Goal: Task Accomplishment & Management: Manage account settings

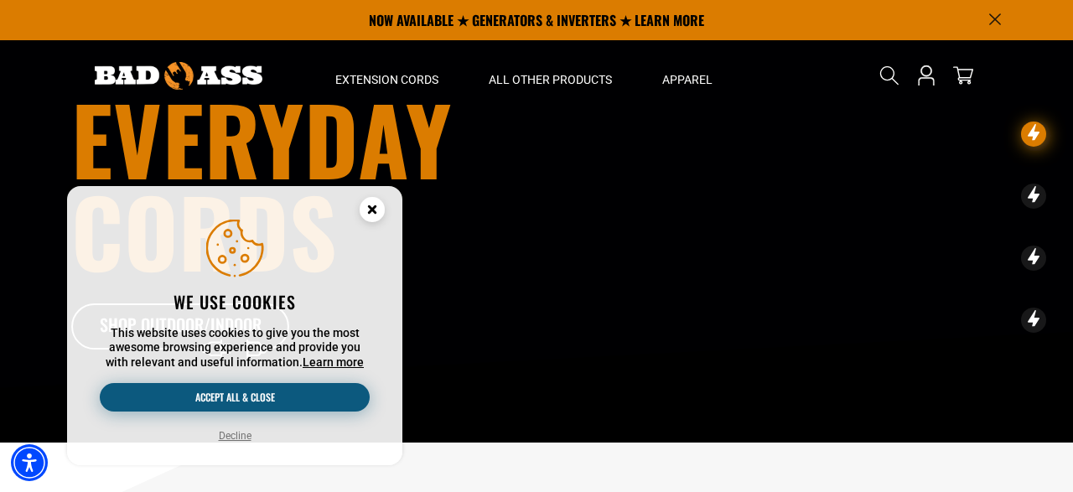
click at [274, 399] on button "Accept all & close" at bounding box center [235, 397] width 270 height 28
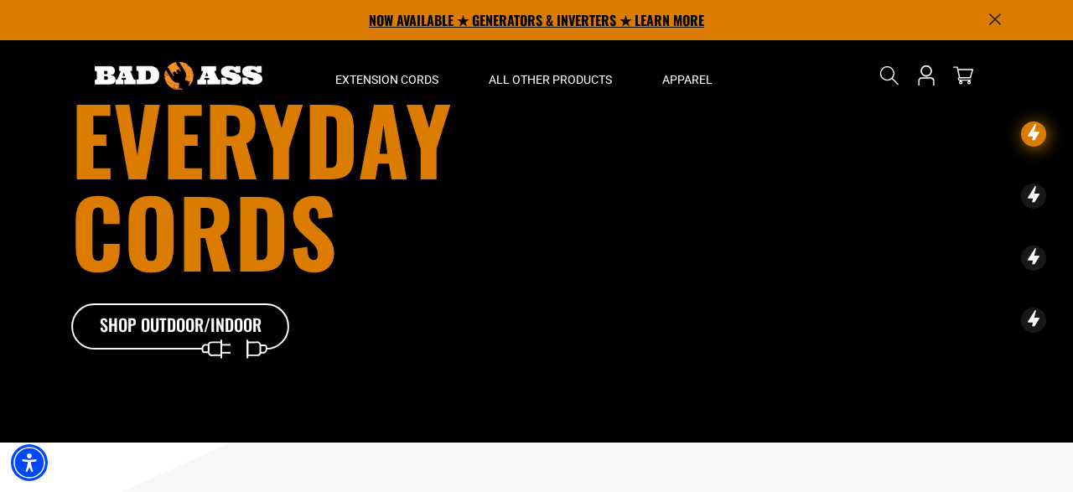
click at [986, 18] on p "NOW AVAILABLE ★ GENERATORS & INVERTERS ★ LEARN MORE" at bounding box center [536, 20] width 930 height 40
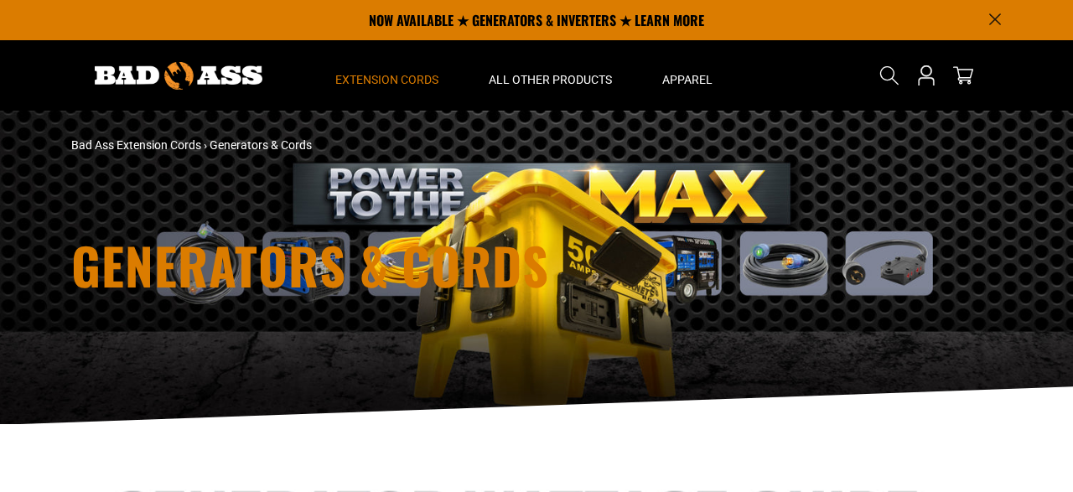
click at [220, 65] on img at bounding box center [179, 76] width 168 height 28
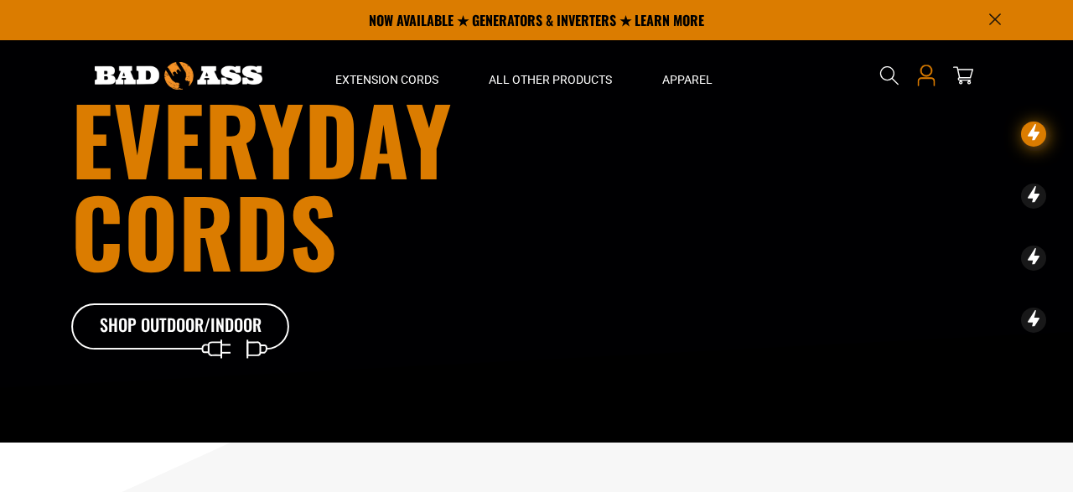
click at [923, 76] on icon at bounding box center [926, 76] width 22 height 22
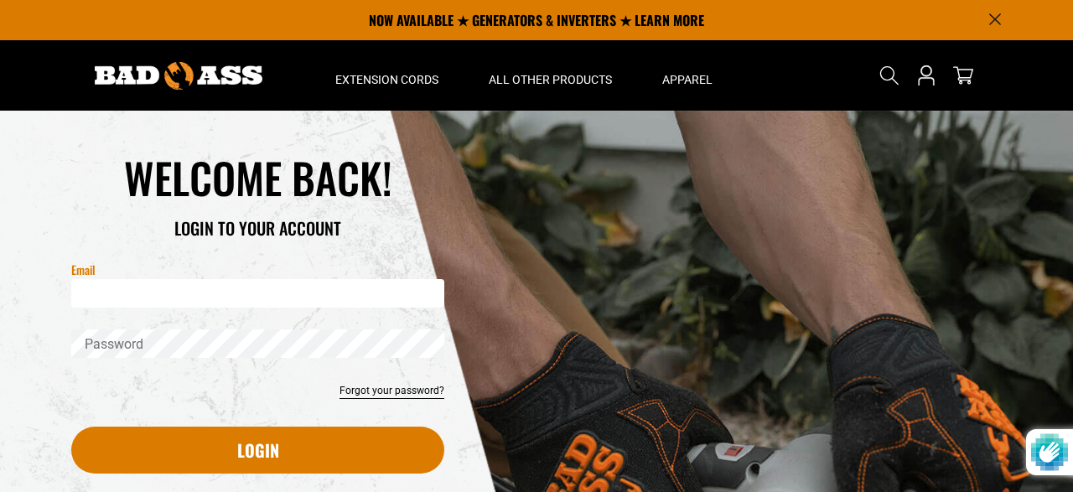
scroll to position [87, 0]
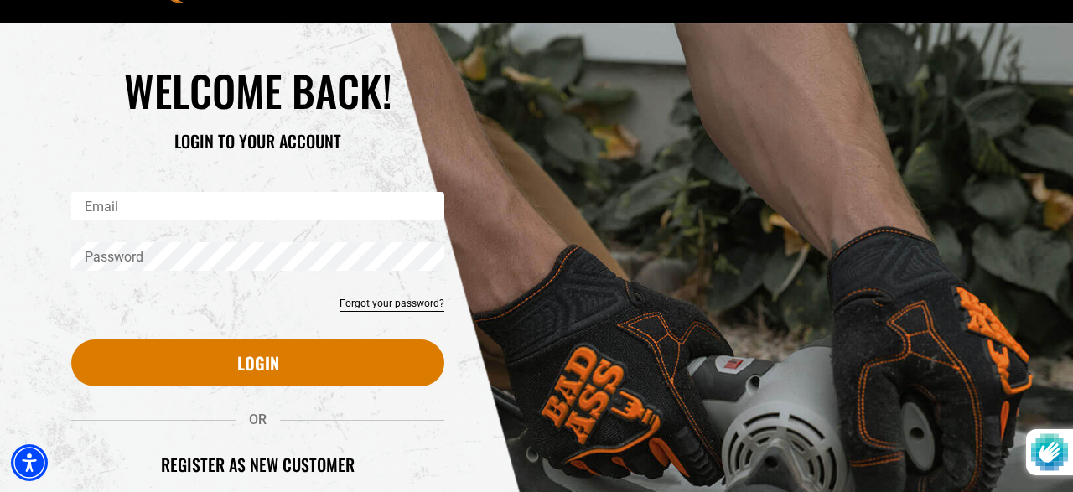
click at [195, 204] on input "Email" at bounding box center [257, 206] width 373 height 28
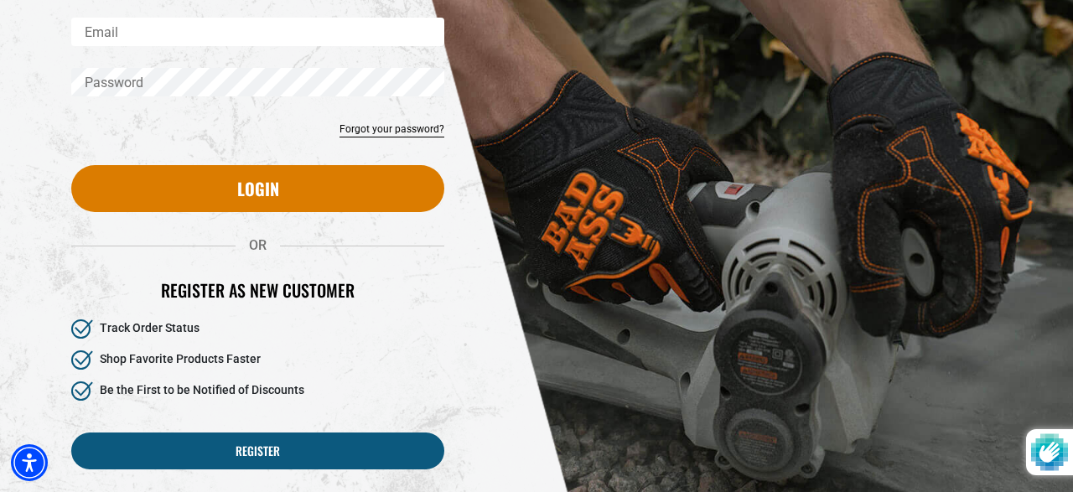
click at [413, 352] on li "Shop Favorite Products Faster" at bounding box center [257, 359] width 373 height 19
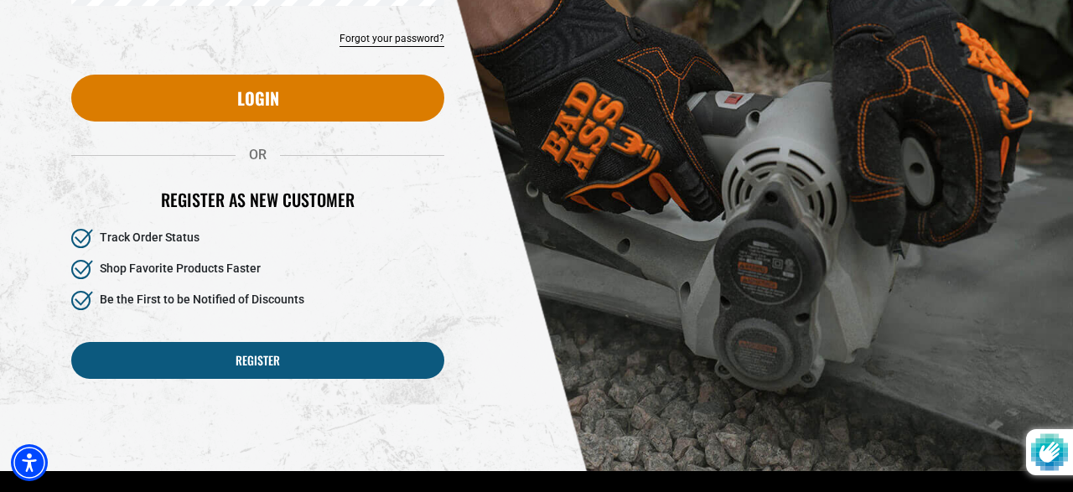
scroll to position [436, 0]
